Goal: Entertainment & Leisure: Consume media (video, audio)

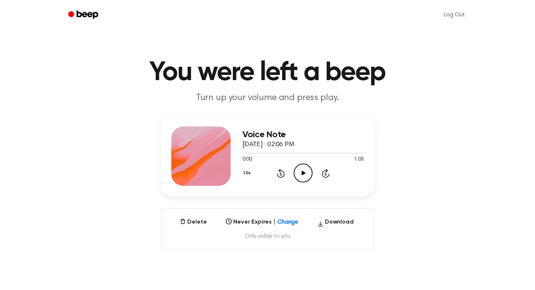
click at [303, 172] on icon at bounding box center [304, 173] width 4 height 5
click at [303, 172] on icon "Pause Audio" at bounding box center [303, 173] width 19 height 19
click at [300, 169] on icon "Play Audio" at bounding box center [303, 173] width 19 height 19
click at [307, 175] on icon "Play Audio" at bounding box center [303, 173] width 19 height 19
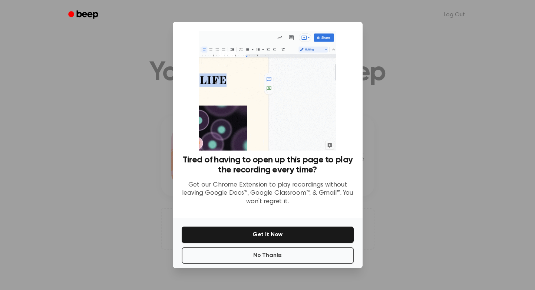
click at [371, 9] on ul "Log Out" at bounding box center [292, 15] width 362 height 18
click at [261, 232] on button "Get It Now" at bounding box center [268, 235] width 172 height 16
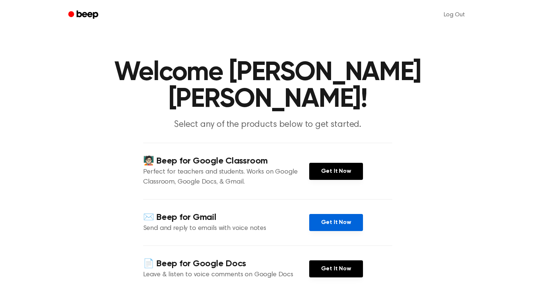
click at [332, 214] on link "Get It Now" at bounding box center [336, 222] width 54 height 17
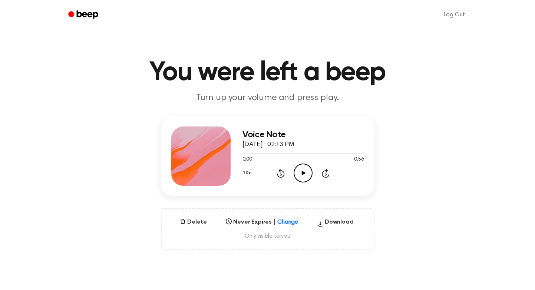
click at [303, 171] on icon at bounding box center [304, 173] width 4 height 5
